Goal: Task Accomplishment & Management: Manage account settings

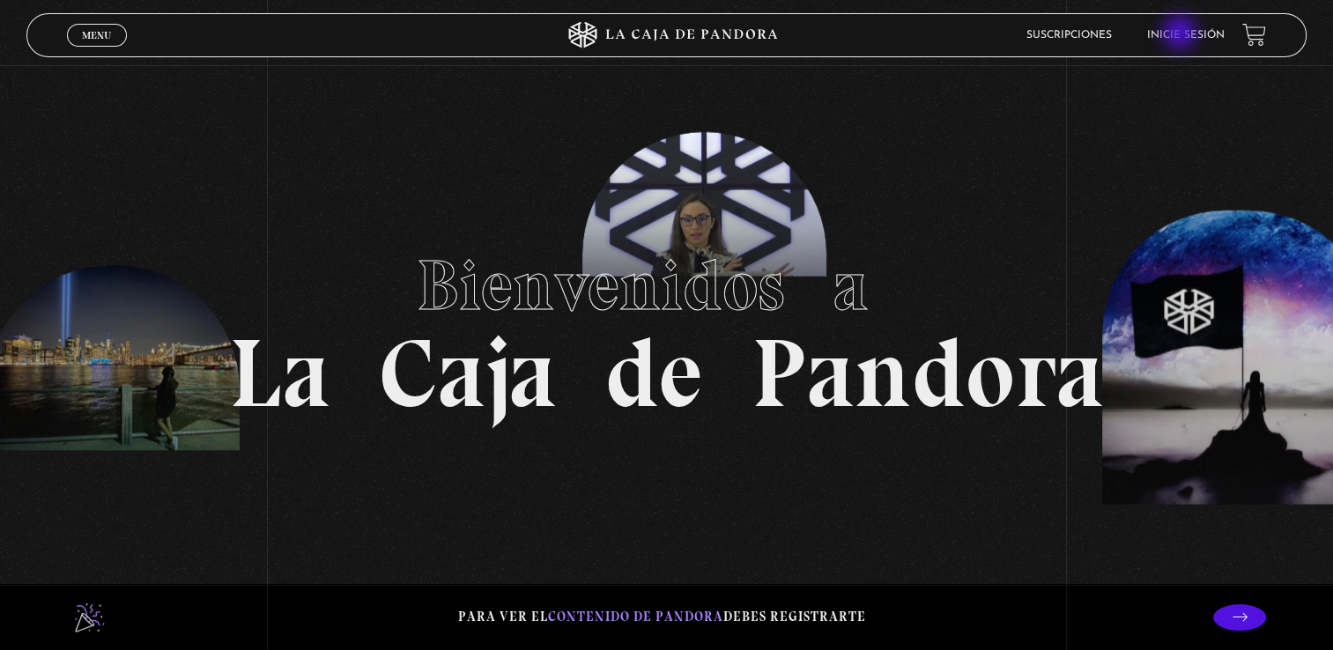
click at [1181, 34] on link "Inicie sesión" at bounding box center [1186, 35] width 78 height 11
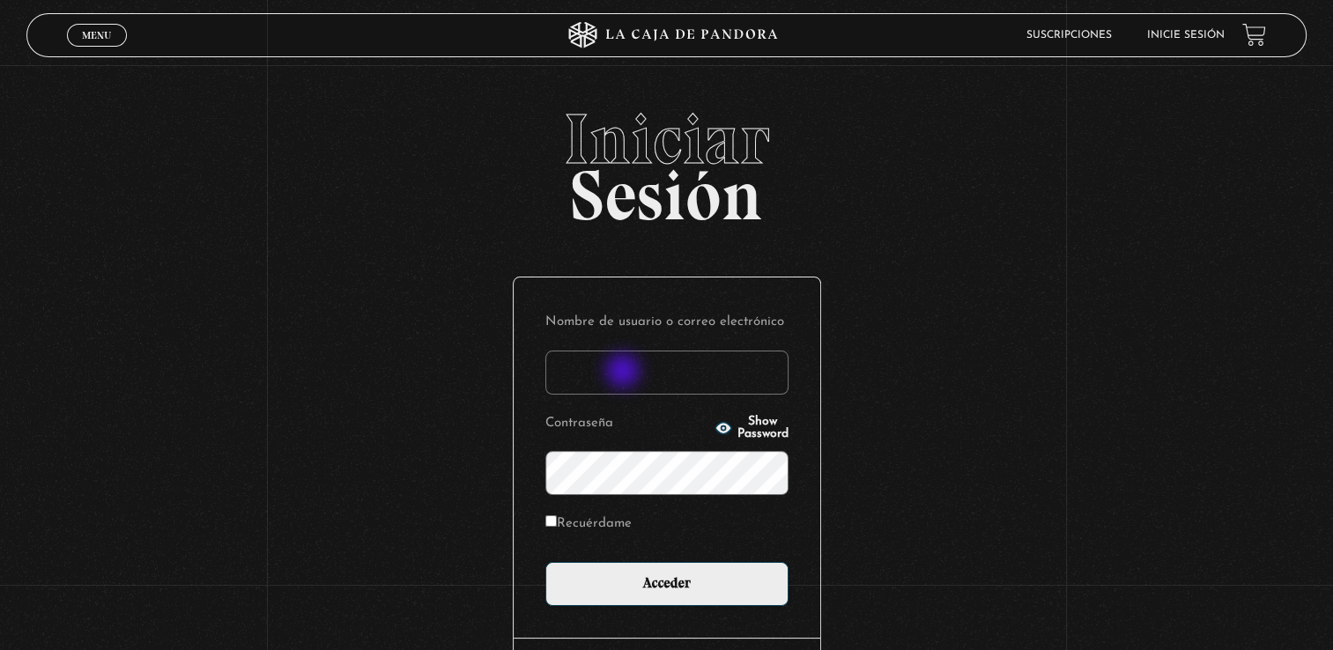
click at [625, 373] on input "Nombre de usuario o correo electrónico" at bounding box center [666, 373] width 243 height 44
type input "[EMAIL_ADDRESS][DOMAIN_NAME]"
click at [715, 426] on icon "button" at bounding box center [723, 427] width 16 height 11
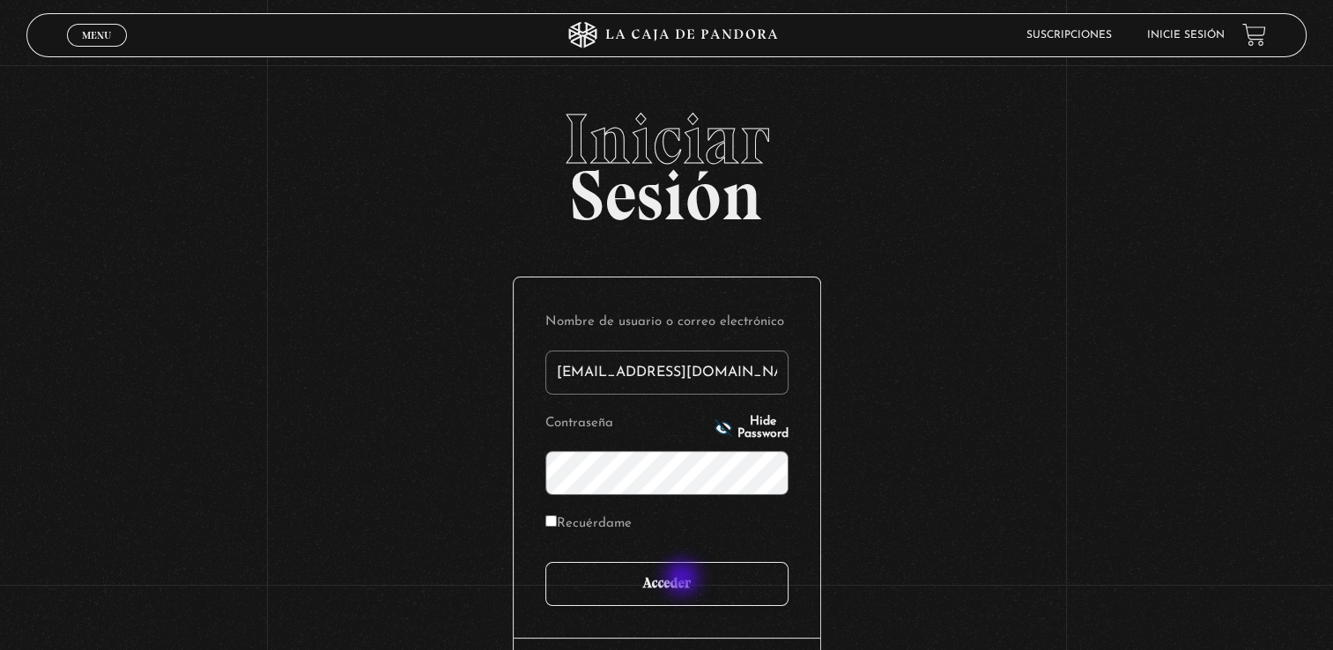
click at [684, 580] on input "Acceder" at bounding box center [666, 584] width 243 height 44
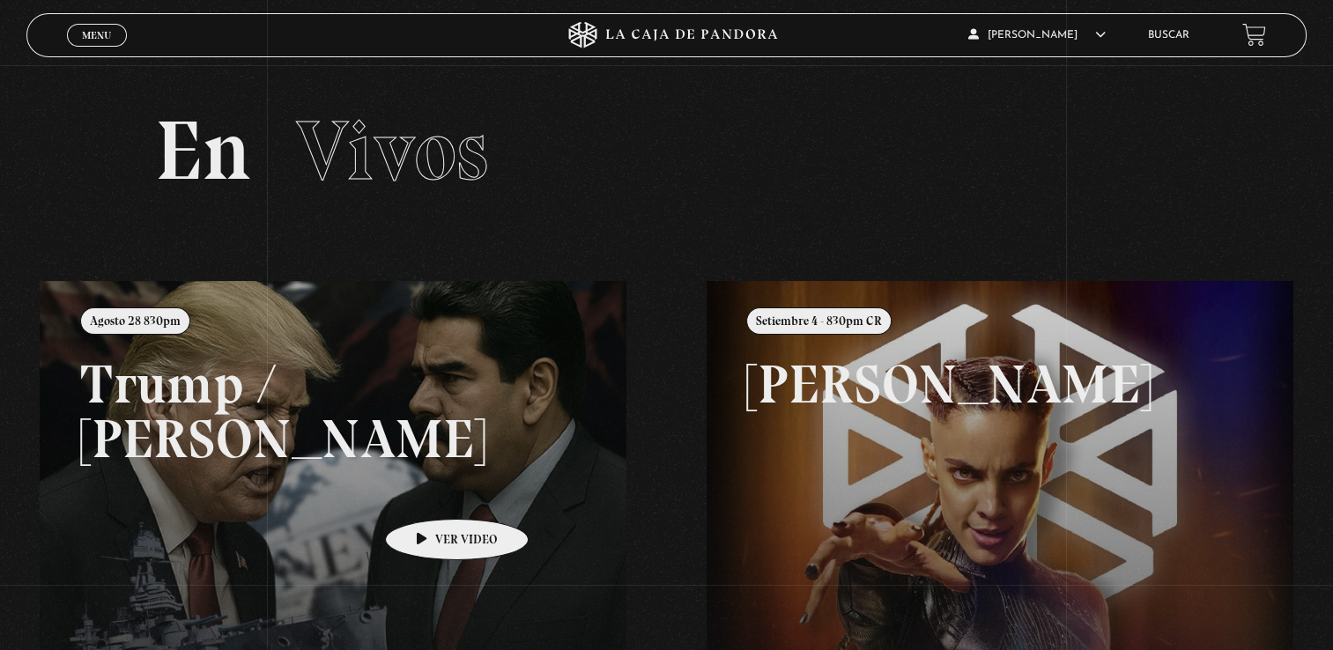
click at [429, 492] on link at bounding box center [706, 606] width 1333 height 650
